Goal: Task Accomplishment & Management: Manage account settings

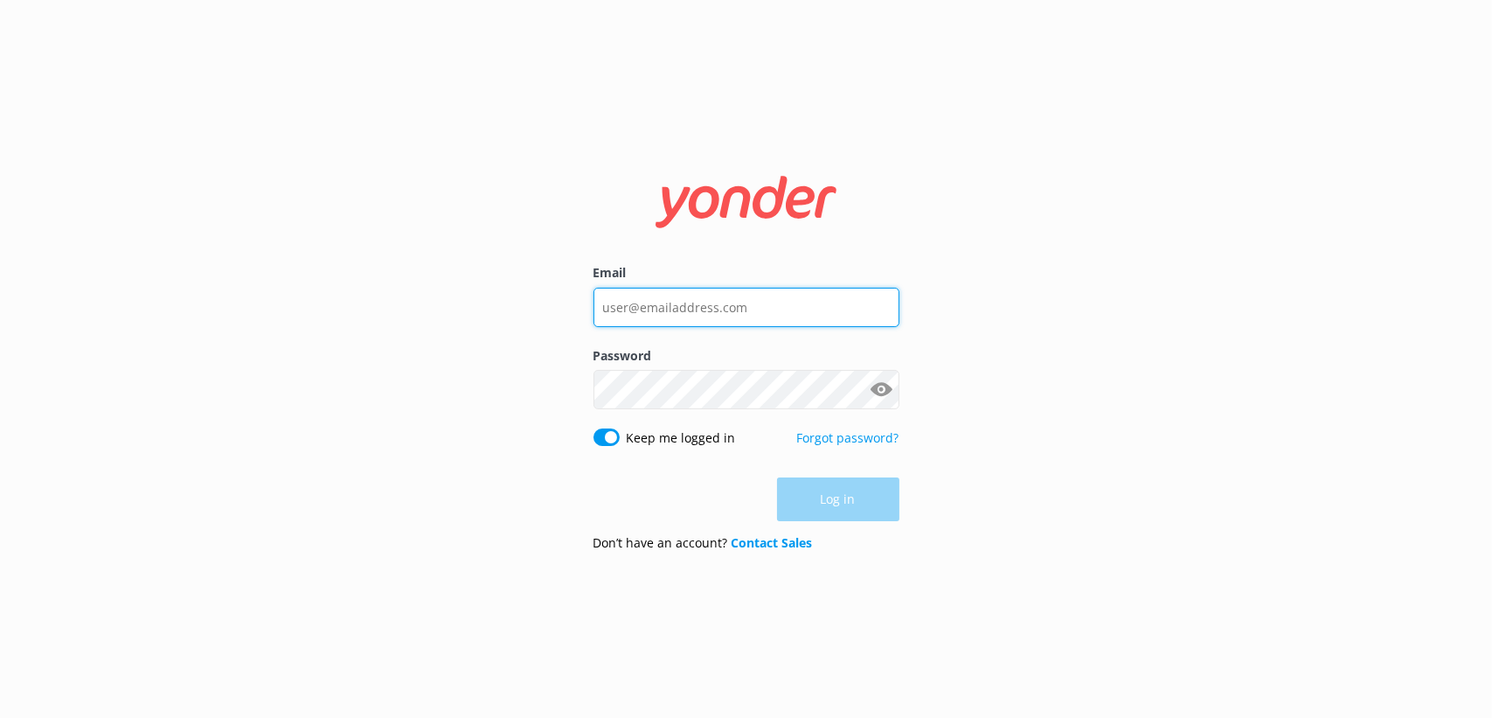
type input "[EMAIL_ADDRESS][DOMAIN_NAME]"
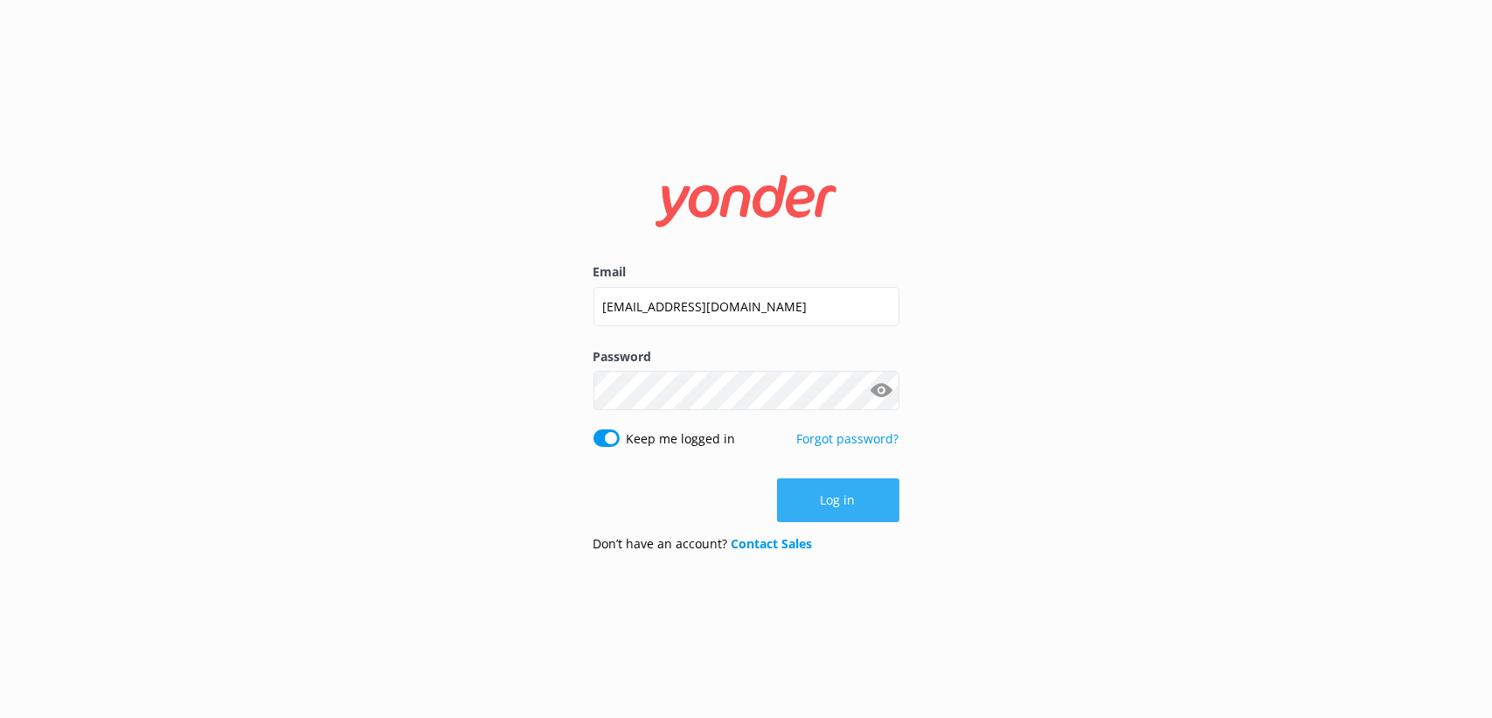
click at [868, 502] on div "Log in" at bounding box center [746, 500] width 306 height 44
click at [834, 497] on button "Log in" at bounding box center [838, 500] width 122 height 44
